Goal: Task Accomplishment & Management: Complete application form

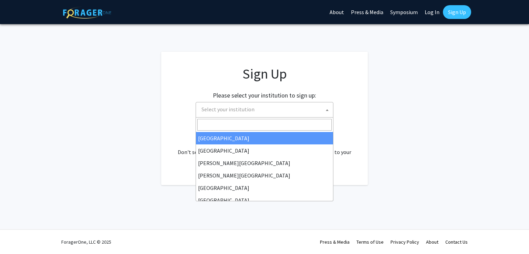
click at [249, 111] on span "Select your institution" at bounding box center [228, 109] width 53 height 7
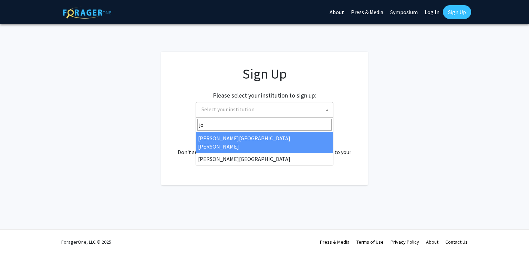
type input "joh"
select select "1"
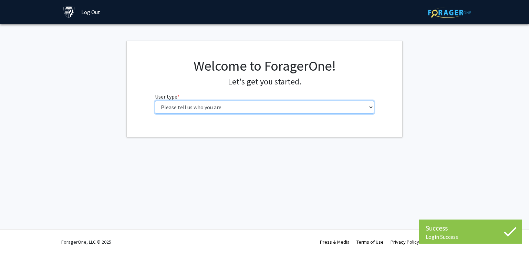
click at [262, 111] on select "Please tell us who you are Undergraduate Student Master's Student Doctoral Cand…" at bounding box center [265, 107] width 220 height 13
select select "2: masters"
click at [155, 101] on select "Please tell us who you are Undergraduate Student Master's Student Doctoral Cand…" at bounding box center [265, 107] width 220 height 13
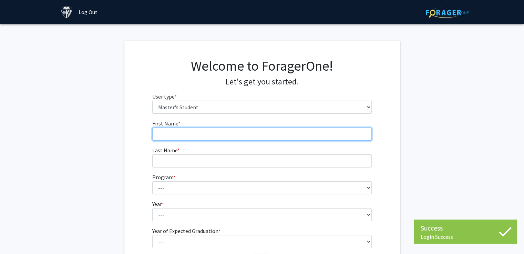
click at [245, 133] on input "First Name * required" at bounding box center [262, 134] width 220 height 13
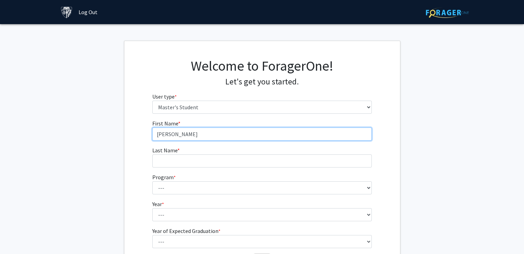
type input "[PERSON_NAME]"
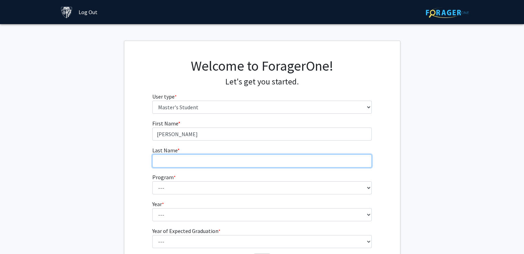
click at [199, 160] on input "Last Name * required" at bounding box center [262, 160] width 220 height 13
type input "[PERSON_NAME]"
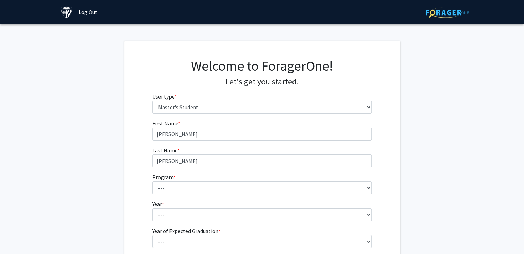
click at [198, 180] on fg-select "Program * required --- Anatomy Education Applied and Computational Mathematics …" at bounding box center [262, 183] width 220 height 21
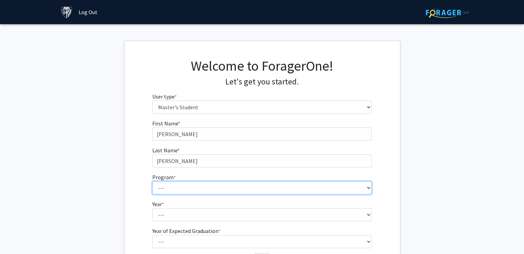
click at [196, 182] on select "--- Anatomy Education Applied and Computational Mathematics Applied Biomedical …" at bounding box center [262, 187] width 220 height 13
select select "100: 85"
click at [152, 181] on select "--- Anatomy Education Applied and Computational Mathematics Applied Biomedical …" at bounding box center [262, 187] width 220 height 13
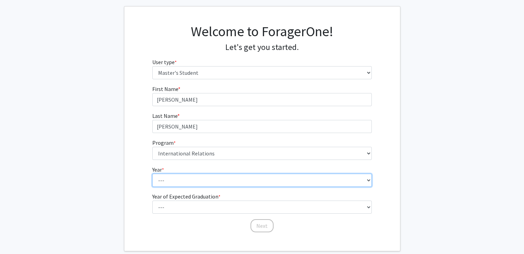
click at [176, 176] on select "--- First Year Second Year" at bounding box center [262, 180] width 220 height 13
click at [180, 181] on select "--- First Year Second Year" at bounding box center [262, 180] width 220 height 13
select select "2: second_year"
click at [152, 174] on select "--- First Year Second Year" at bounding box center [262, 180] width 220 height 13
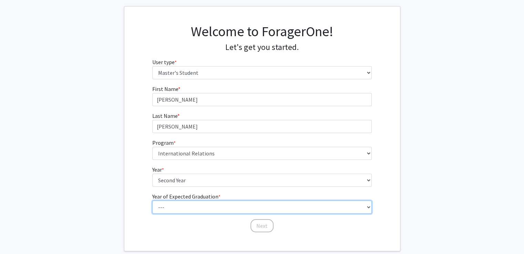
click at [244, 206] on select "--- 2025 2026 2027 2028 2029 2030 2031 2032 2033 2034" at bounding box center [262, 207] width 220 height 13
select select "2: 2026"
click at [152, 201] on select "--- 2025 2026 2027 2028 2029 2030 2031 2032 2033 2034" at bounding box center [262, 207] width 220 height 13
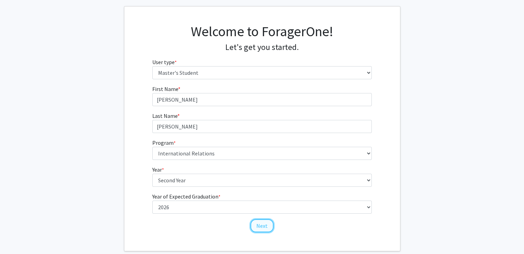
click at [259, 225] on button "Next" at bounding box center [262, 225] width 23 height 13
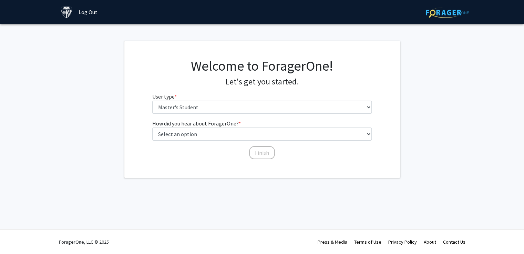
scroll to position [0, 0]
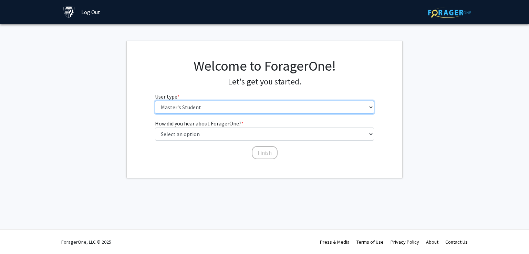
click at [225, 106] on select "Please tell us who you are Undergraduate Student Master's Student Doctoral Cand…" at bounding box center [265, 107] width 220 height 13
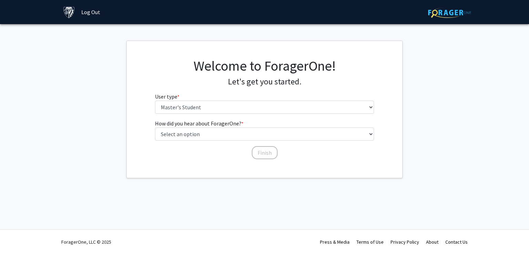
click at [119, 103] on fg-get-started "Welcome to ForagerOne! Let's get you started. User type * required Please tell …" at bounding box center [264, 109] width 529 height 137
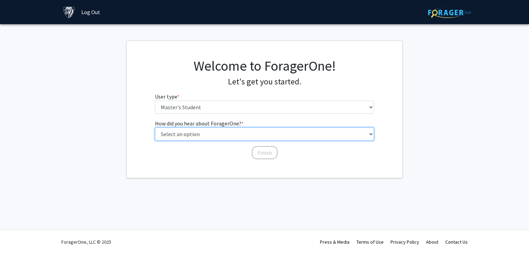
click at [221, 134] on select "Select an option Peer/student recommendation Faculty/staff recommendation Unive…" at bounding box center [265, 134] width 220 height 13
select select "3: university_website"
click at [155, 128] on select "Select an option Peer/student recommendation Faculty/staff recommendation Unive…" at bounding box center [265, 134] width 220 height 13
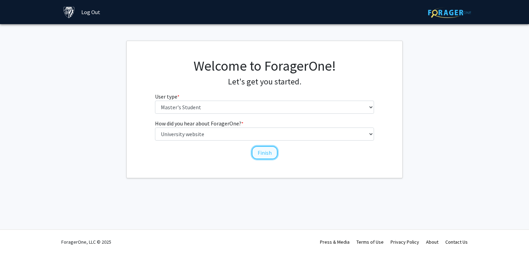
click at [263, 155] on button "Finish" at bounding box center [265, 152] width 26 height 13
